Goal: Transaction & Acquisition: Purchase product/service

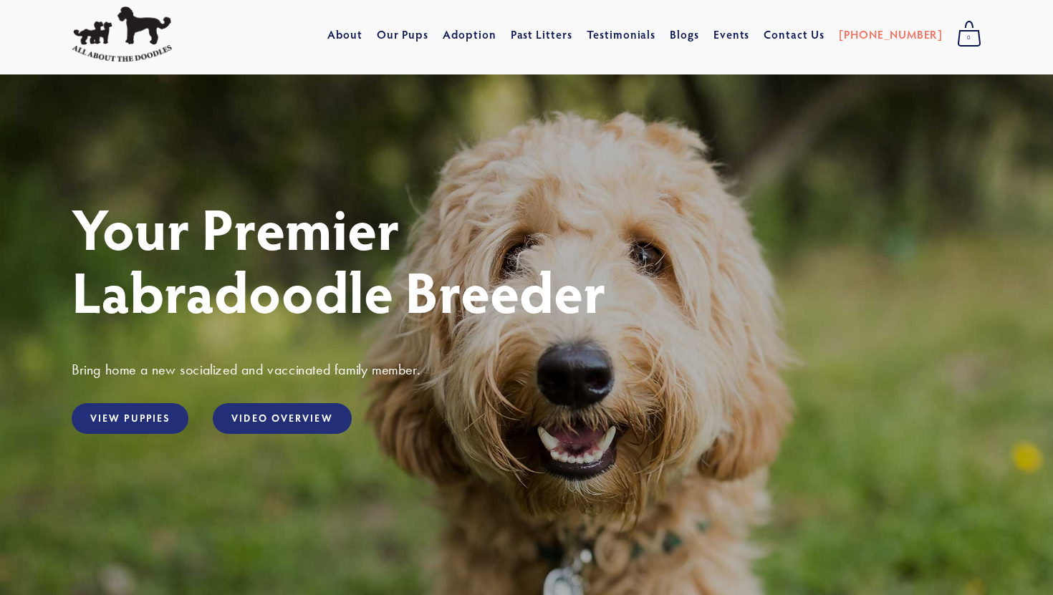
scroll to position [39, 0]
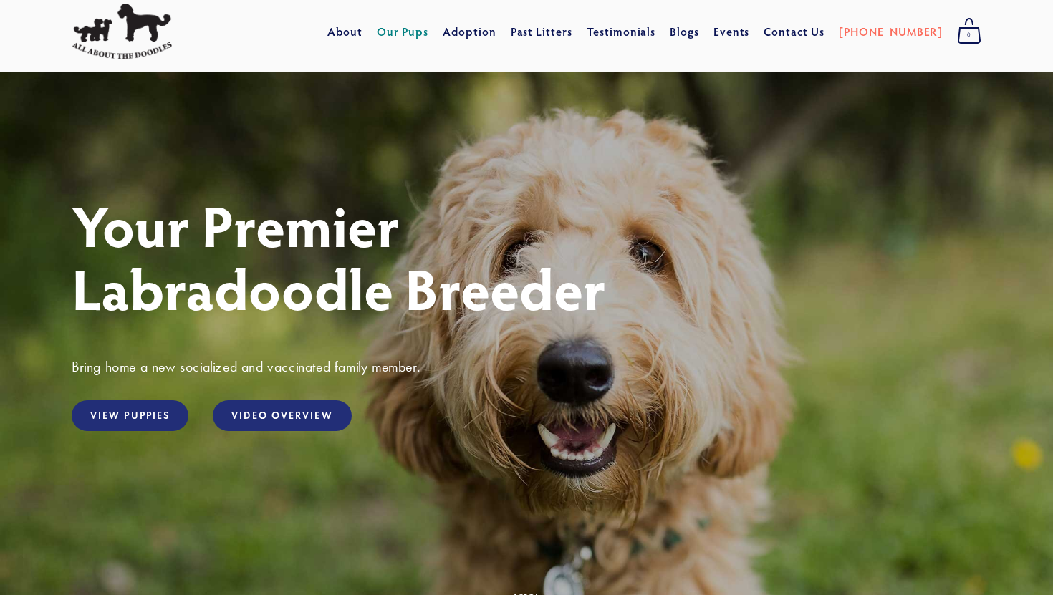
click at [428, 30] on link "Our Pups" at bounding box center [403, 32] width 52 height 26
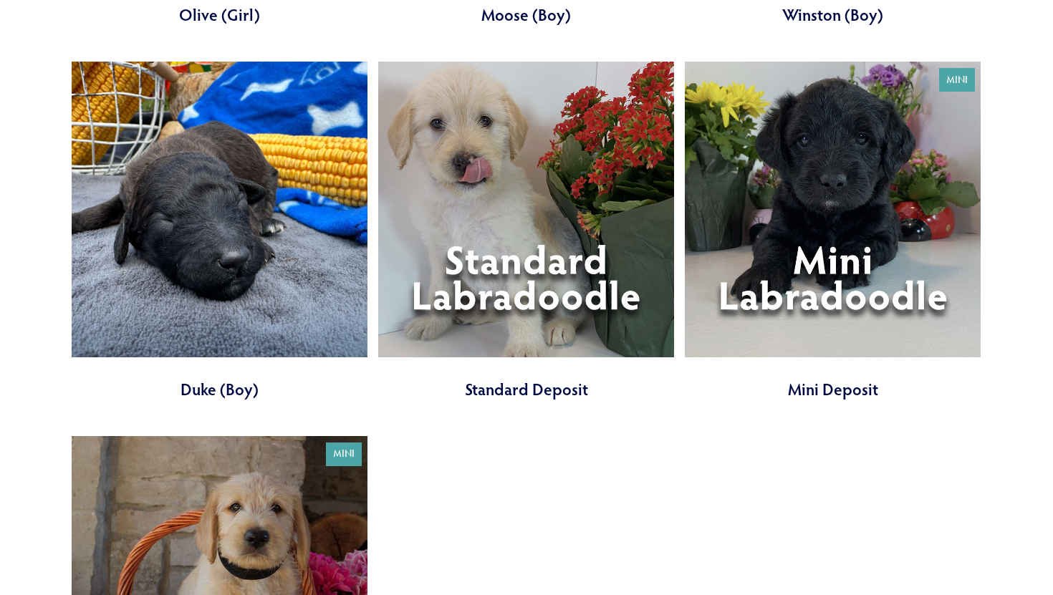
scroll to position [4986, 0]
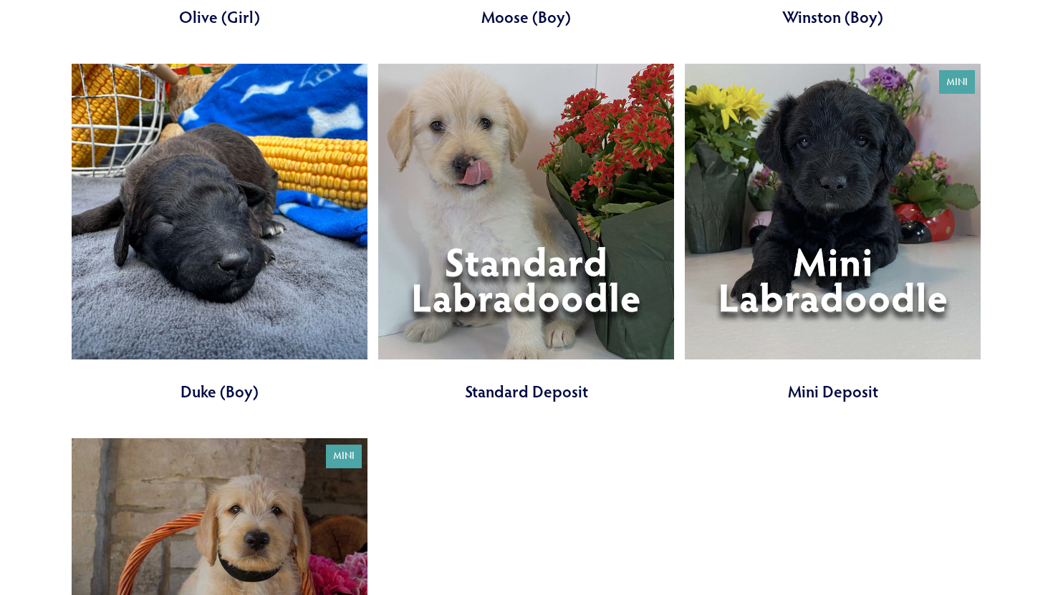
click at [478, 229] on link at bounding box center [526, 233] width 296 height 339
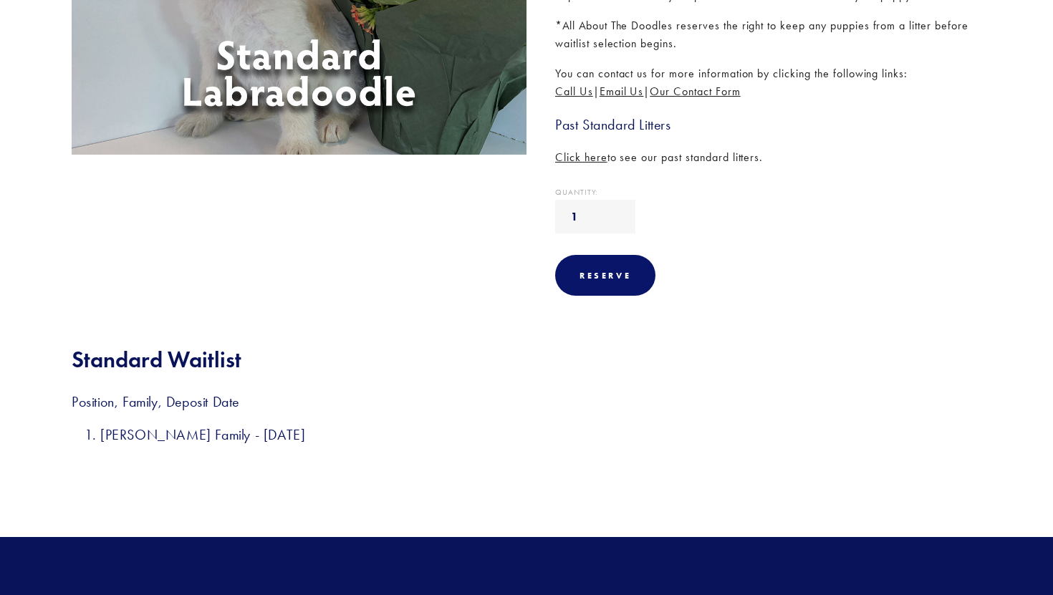
scroll to position [460, 0]
